Goal: Task Accomplishment & Management: Complete application form

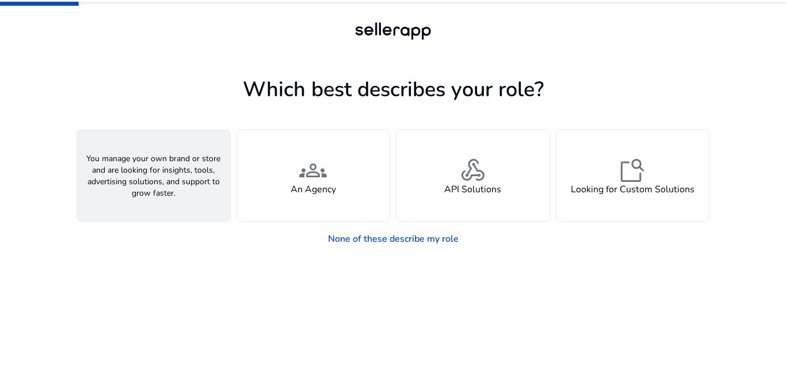
click at [205, 195] on div "person A Seller" at bounding box center [153, 175] width 153 height 91
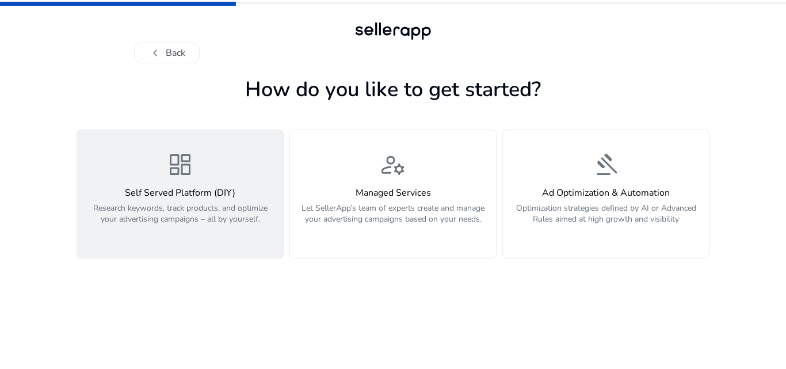
click at [200, 231] on p "Research keywords, track products, and optimize your advertising campaigns – al…" at bounding box center [180, 220] width 192 height 35
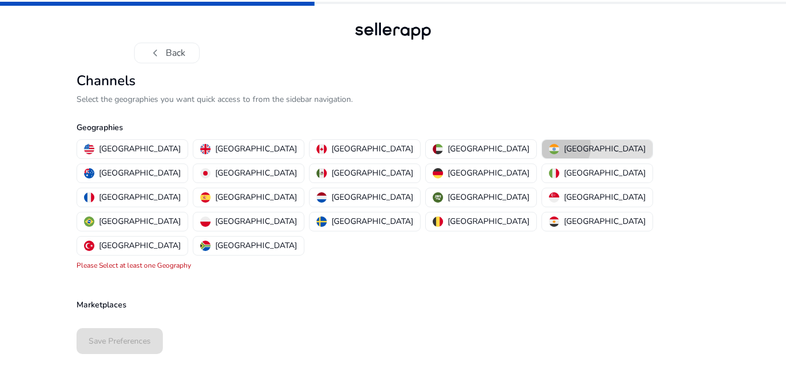
click at [549, 147] on div "[GEOGRAPHIC_DATA]" at bounding box center [597, 149] width 97 height 12
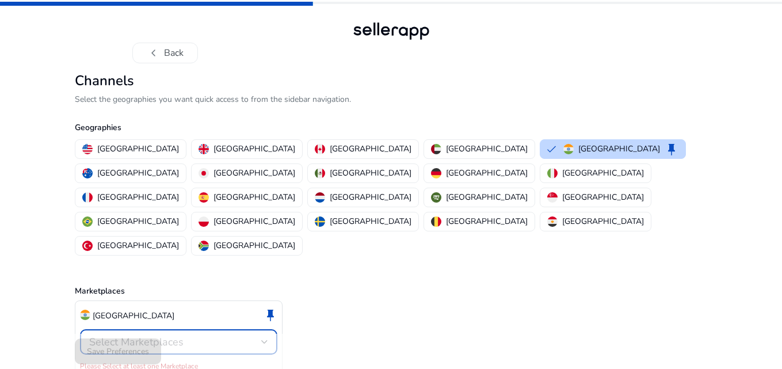
click at [265, 340] on div at bounding box center [264, 342] width 7 height 5
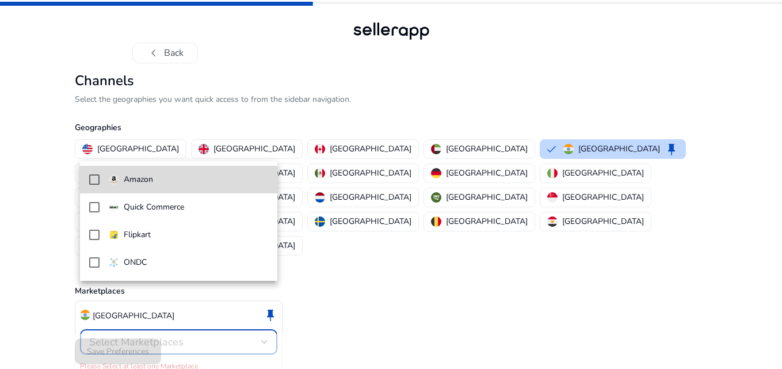
click at [92, 180] on mat-pseudo-checkbox at bounding box center [94, 179] width 10 height 10
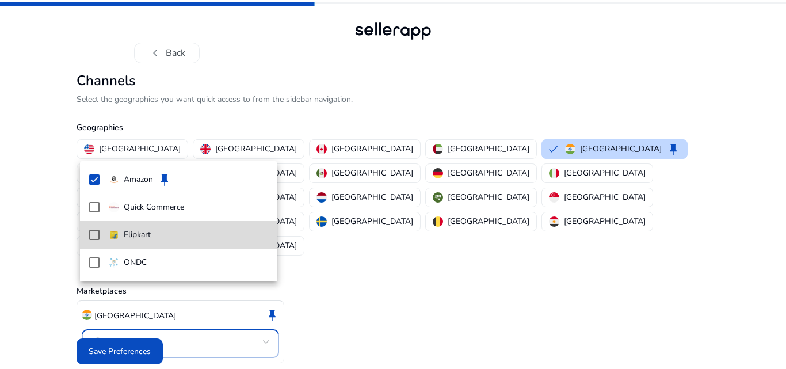
click at [97, 236] on mat-pseudo-checkbox at bounding box center [94, 235] width 10 height 10
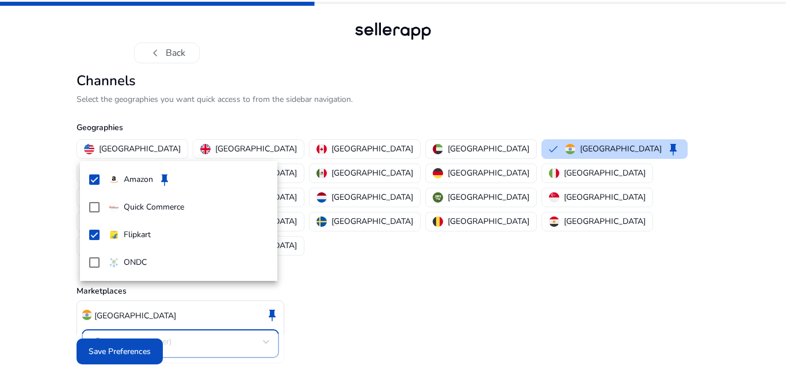
click at [113, 344] on div at bounding box center [393, 184] width 786 height 369
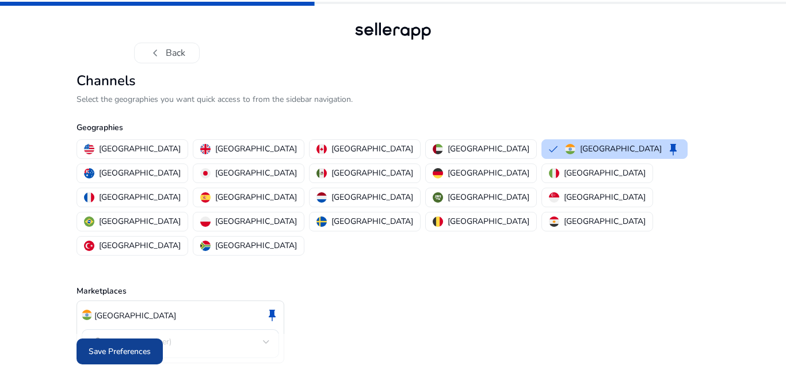
click at [111, 349] on span at bounding box center [120, 352] width 86 height 28
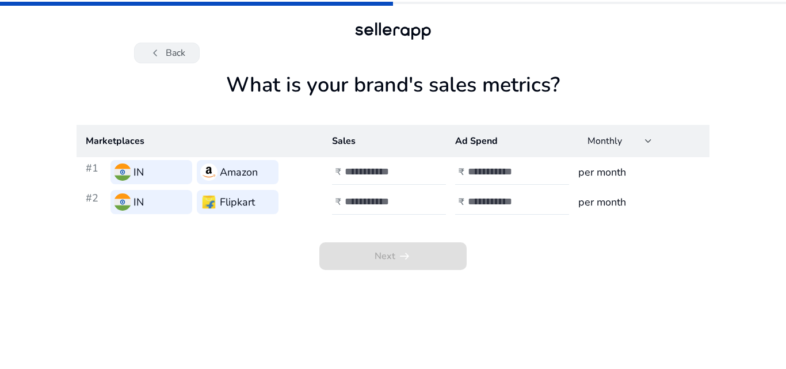
click at [159, 53] on span "chevron_left" at bounding box center [155, 53] width 14 height 14
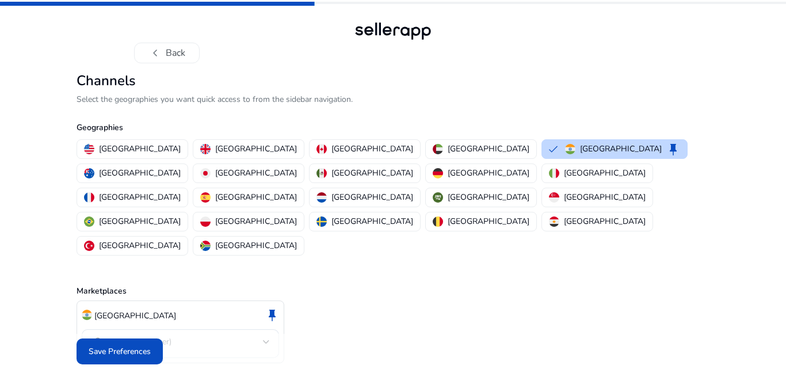
click at [159, 53] on span "chevron_left" at bounding box center [155, 53] width 14 height 14
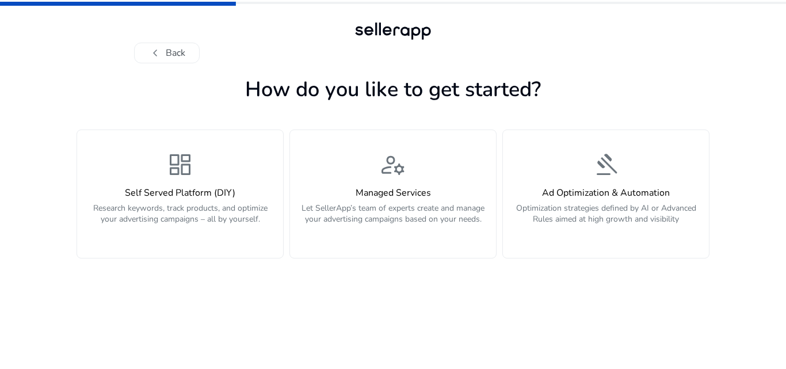
click at [159, 53] on span "chevron_left" at bounding box center [155, 53] width 14 height 14
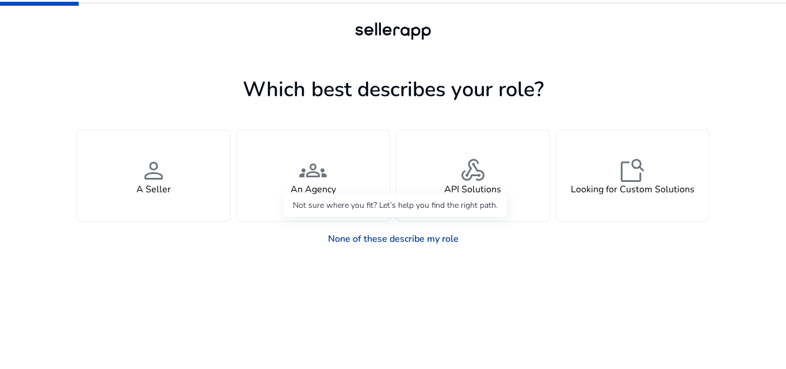
click at [400, 239] on link "None of these describe my role" at bounding box center [393, 238] width 149 height 23
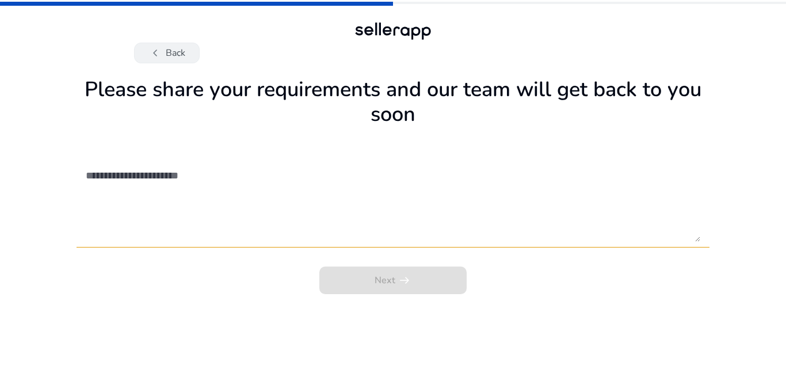
click at [169, 49] on button "chevron_left Back" at bounding box center [167, 53] width 66 height 21
